Goal: Task Accomplishment & Management: Manage account settings

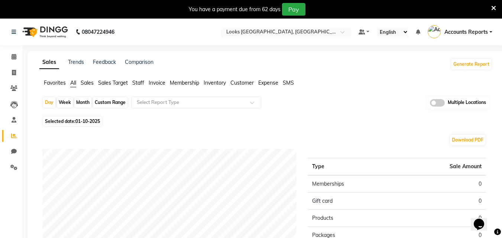
click at [457, 33] on span "Accounts Reports" at bounding box center [465, 32] width 43 height 8
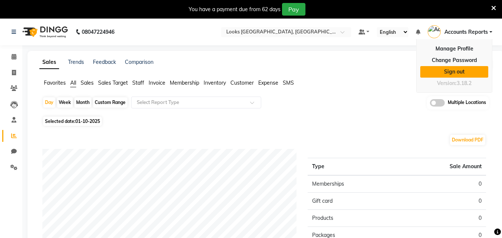
click at [458, 71] on link "Sign out" at bounding box center [454, 72] width 68 height 12
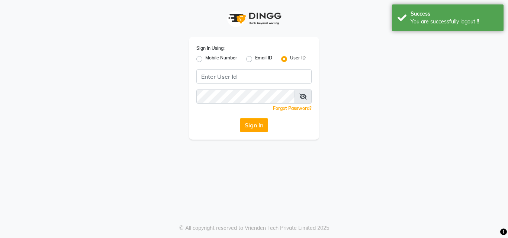
click at [205, 59] on label "Mobile Number" at bounding box center [221, 59] width 32 height 9
click at [205, 59] on input "Mobile Number" at bounding box center [207, 57] width 5 height 5
radio input "true"
radio input "false"
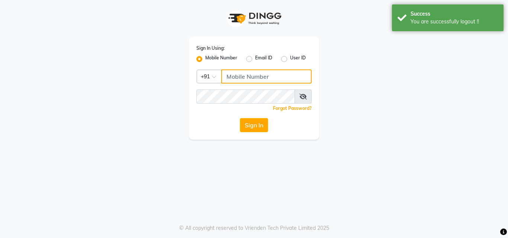
click at [238, 80] on input "Username" at bounding box center [266, 76] width 90 height 14
